Goal: Ask a question

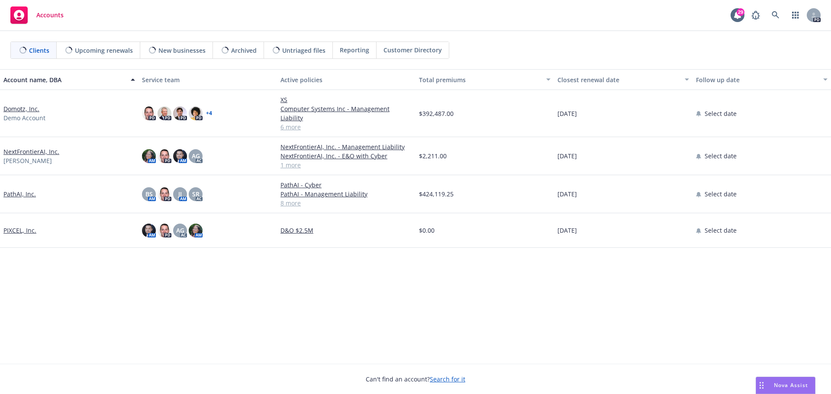
click at [786, 384] on span "Nova Assist" at bounding box center [791, 385] width 34 height 7
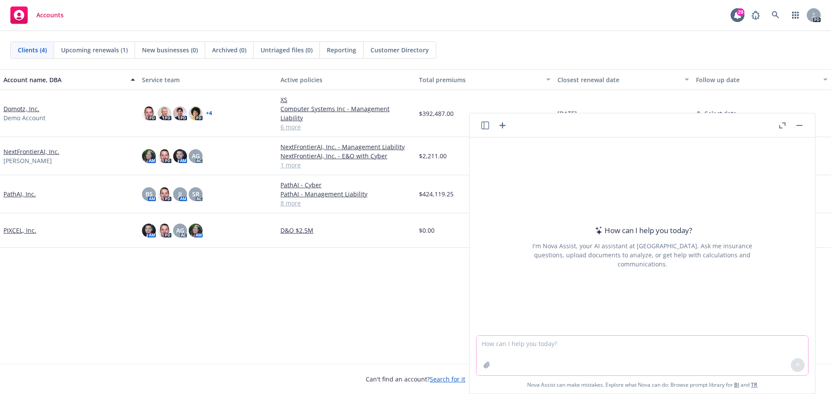
click at [562, 343] on textarea at bounding box center [643, 356] width 332 height 40
type textarea "How much venture capital has the software company Domotz raised?"
